Goal: Task Accomplishment & Management: Complete application form

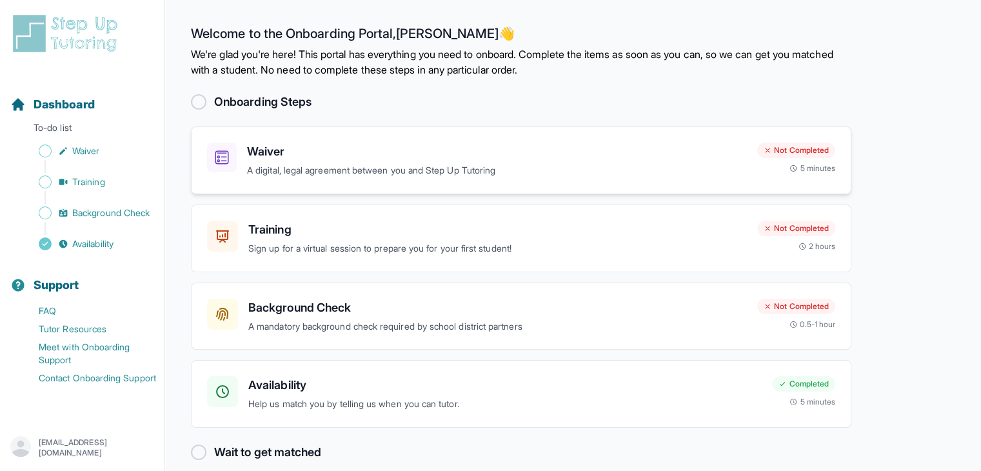
click at [345, 155] on h3 "Waiver" at bounding box center [497, 151] width 500 height 18
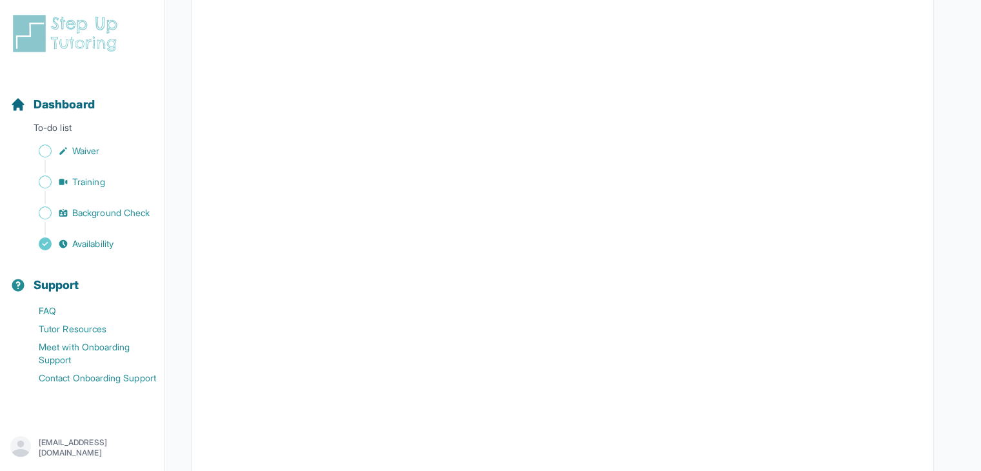
scroll to position [1934, 0]
click at [93, 187] on span "Training" at bounding box center [88, 181] width 33 height 13
click at [106, 217] on span "Background Check" at bounding box center [110, 212] width 77 height 13
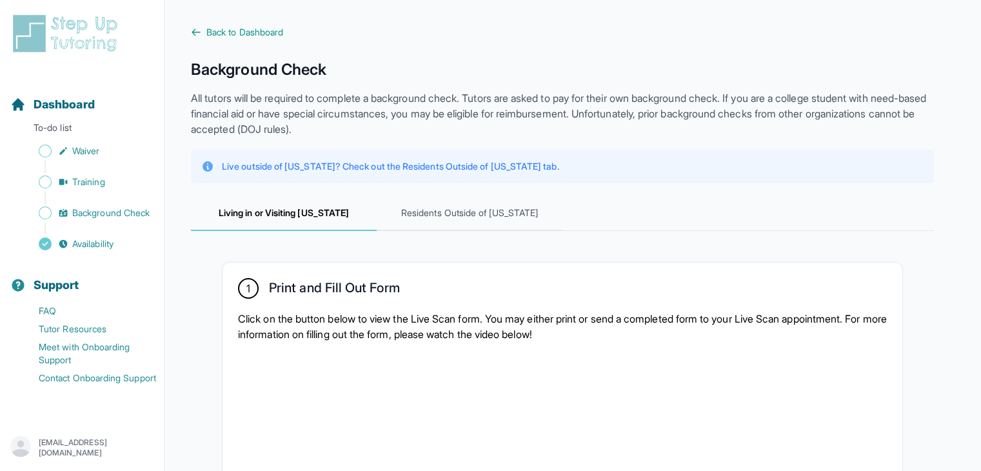
click at [580, 117] on p "All tutors will be required to complete a background check. Tutors are asked to…" at bounding box center [562, 113] width 743 height 46
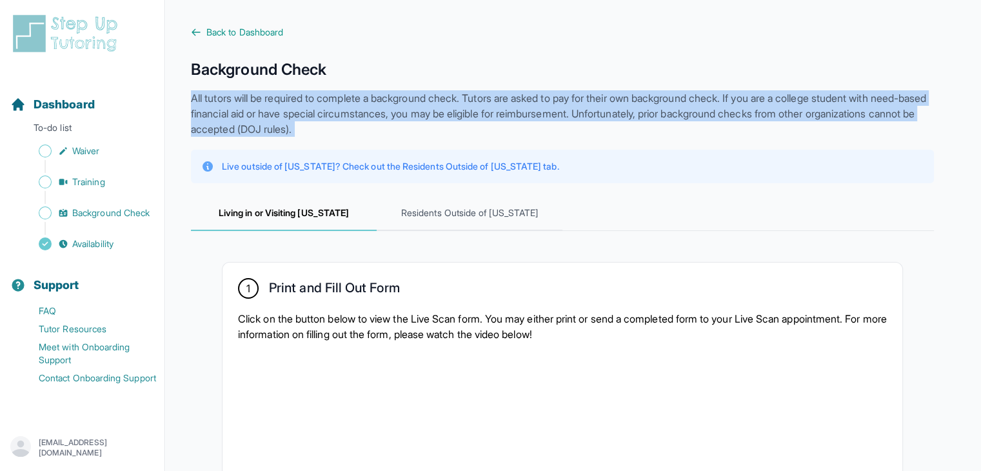
click at [580, 117] on p "All tutors will be required to complete a background check. Tutors are asked to…" at bounding box center [562, 113] width 743 height 46
click at [560, 131] on p "All tutors will be required to complete a background check. Tutors are asked to…" at bounding box center [562, 113] width 743 height 46
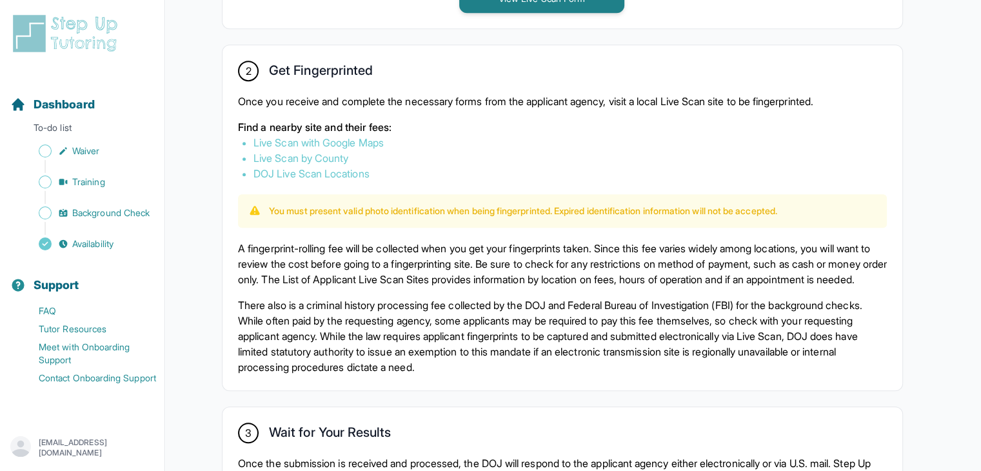
scroll to position [580, 0]
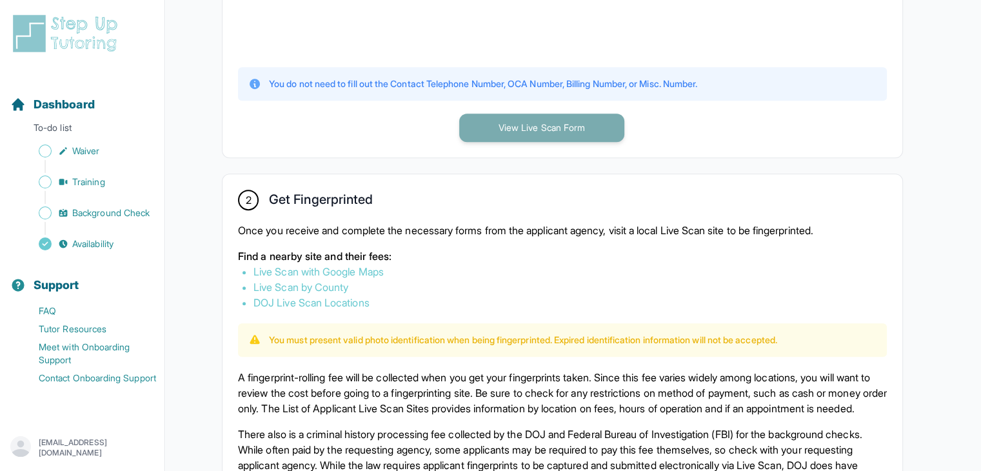
click at [480, 124] on button "View Live Scan Form" at bounding box center [541, 127] width 165 height 28
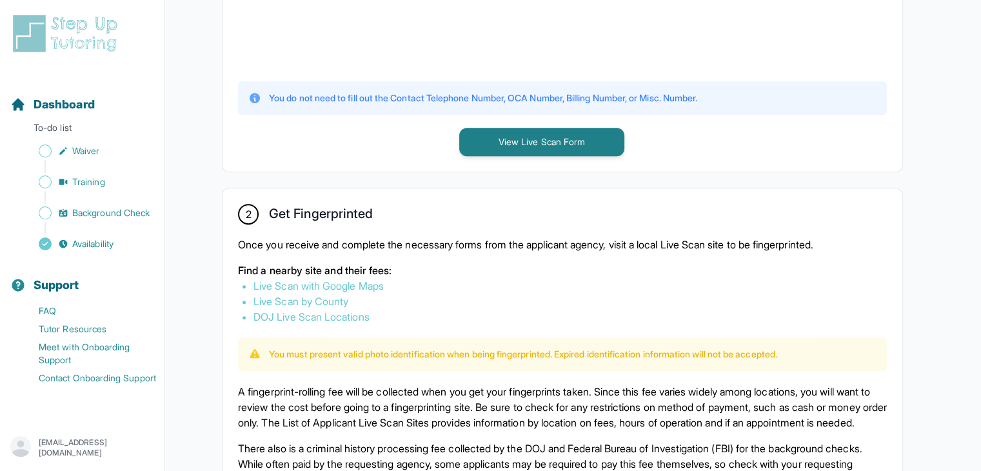
scroll to position [645, 0]
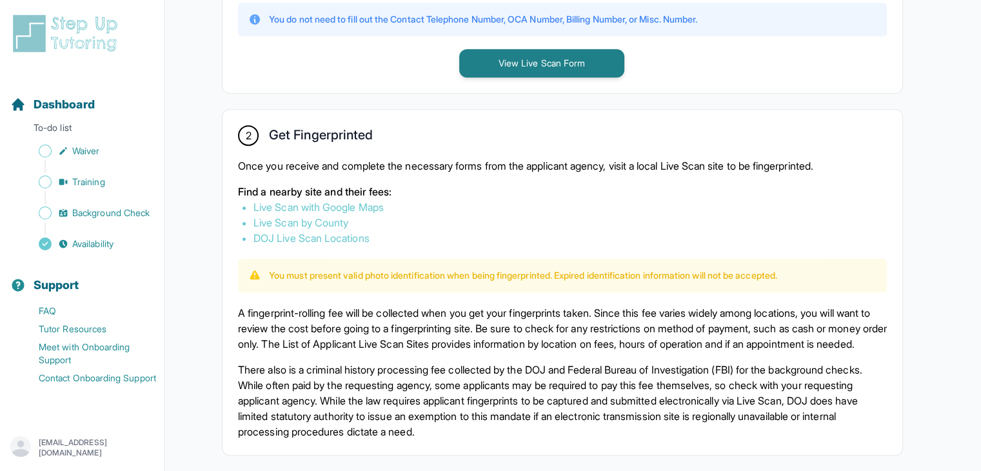
click at [397, 319] on p "A fingerprint-rolling fee will be collected when you get your fingerprints take…" at bounding box center [562, 328] width 649 height 46
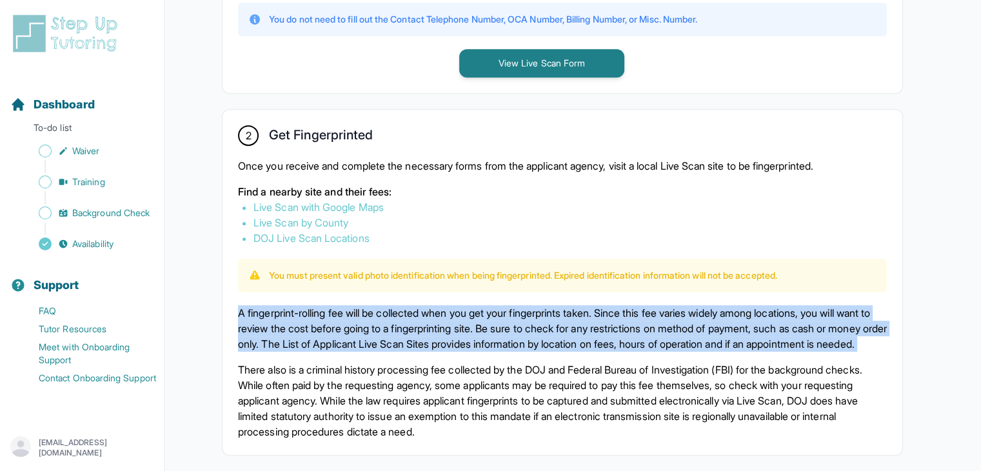
click at [397, 319] on p "A fingerprint-rolling fee will be collected when you get your fingerprints take…" at bounding box center [562, 328] width 649 height 46
click at [375, 306] on p "A fingerprint-rolling fee will be collected when you get your fingerprints take…" at bounding box center [562, 328] width 649 height 46
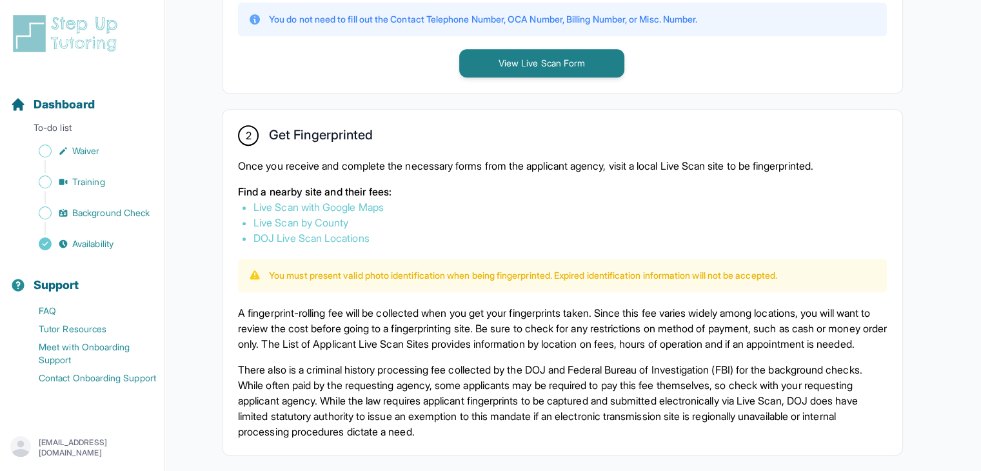
click at [366, 269] on p "You must present valid photo identification when being fingerprinted. Expired i…" at bounding box center [523, 275] width 508 height 13
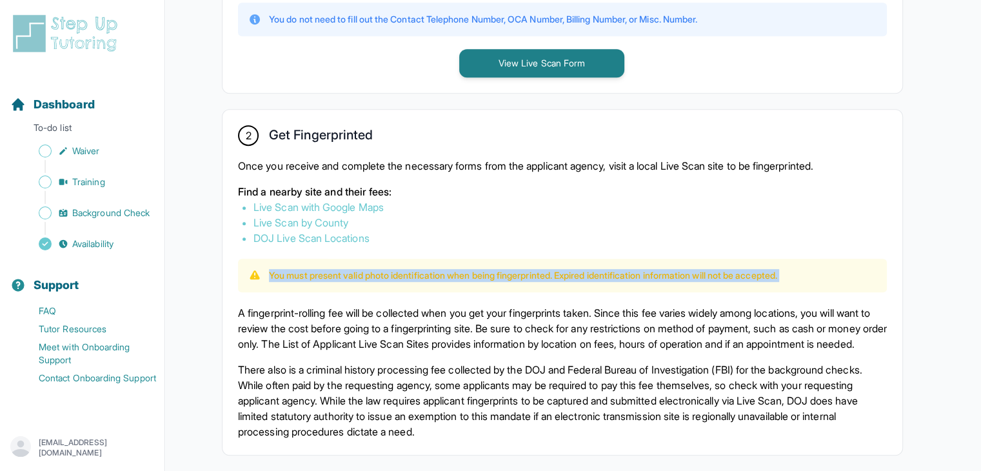
click at [366, 269] on p "You must present valid photo identification when being fingerprinted. Expired i…" at bounding box center [523, 275] width 508 height 13
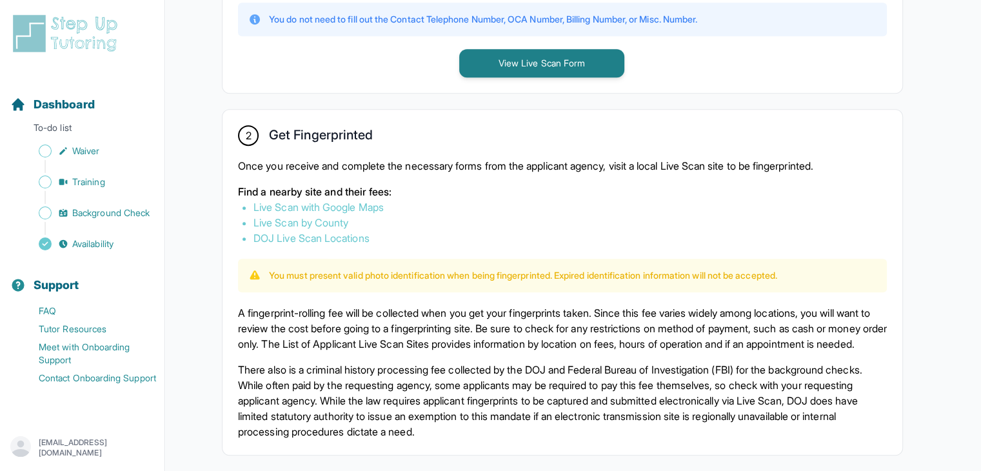
click at [348, 295] on div "2 Get Fingerprinted Once you receive and complete the necessary forms from the …" at bounding box center [562, 282] width 680 height 345
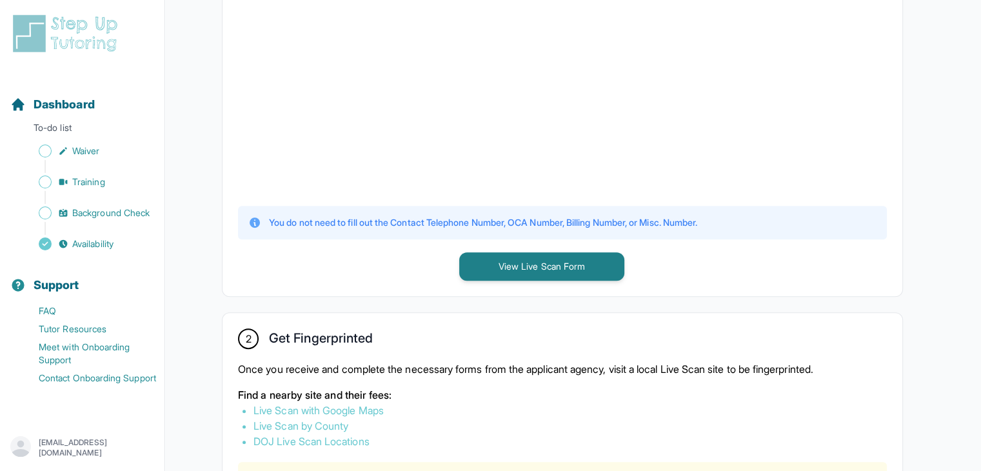
scroll to position [436, 0]
